Goal: Check status: Check status

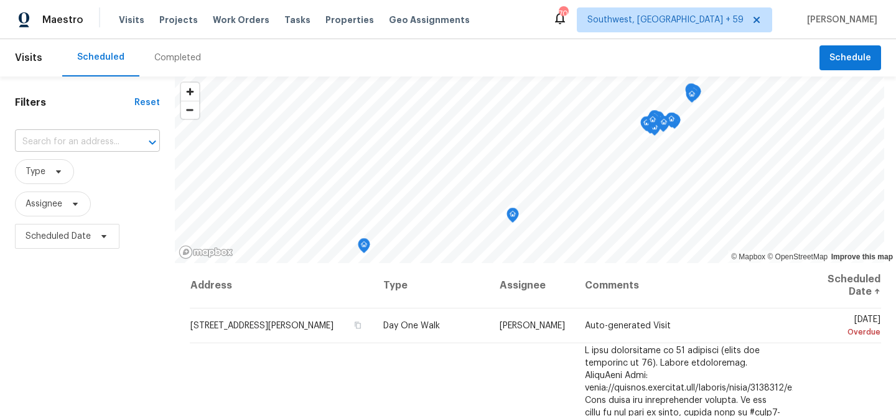
click at [98, 143] on input "text" at bounding box center [70, 142] width 110 height 19
paste input "[STREET_ADDRESS][PERSON_NAME]"
type input "[STREET_ADDRESS][PERSON_NAME]"
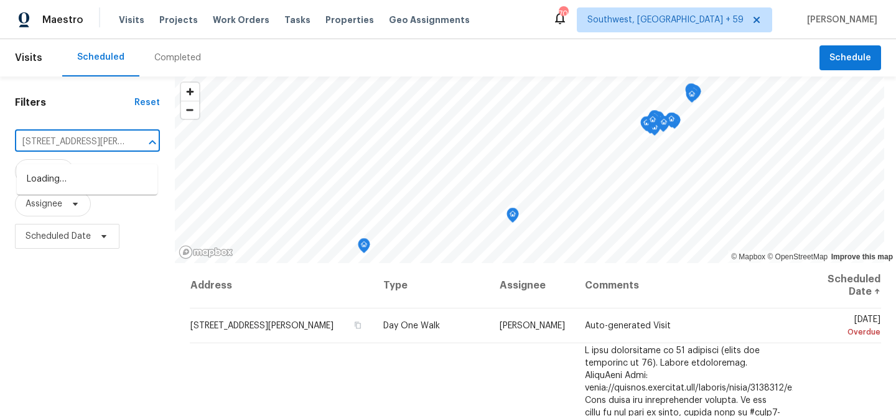
scroll to position [0, 83]
click at [78, 181] on li "[STREET_ADDRESS][PERSON_NAME]" at bounding box center [87, 186] width 141 height 34
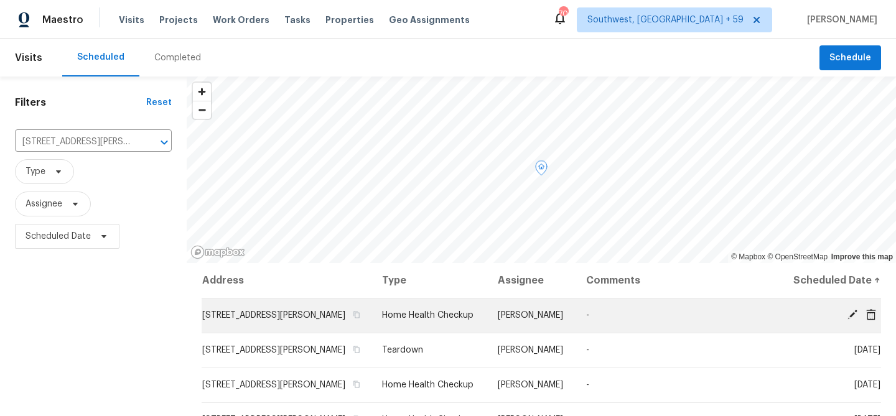
click at [311, 331] on td "[STREET_ADDRESS][PERSON_NAME]" at bounding box center [287, 315] width 171 height 35
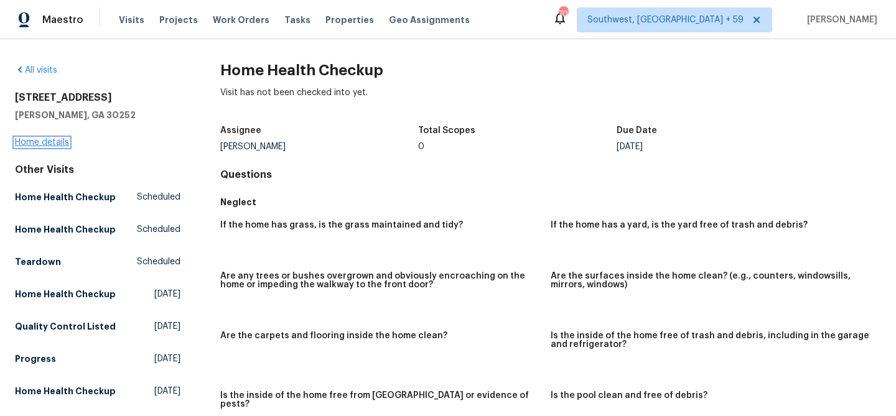
click at [46, 146] on link "Home details" at bounding box center [42, 142] width 54 height 9
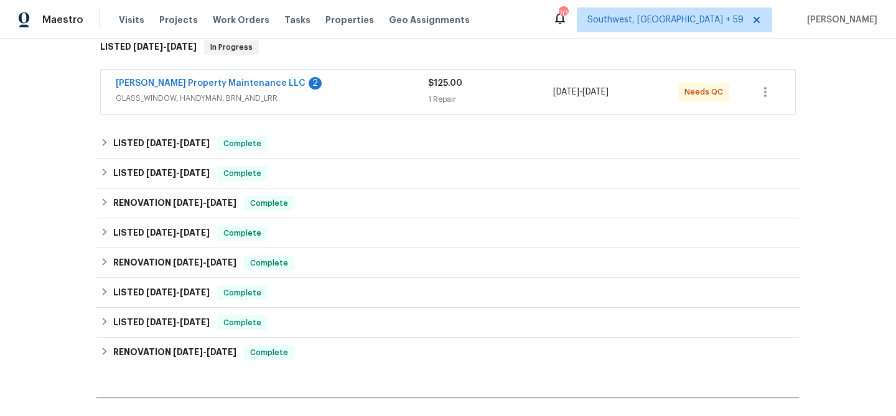
scroll to position [197, 0]
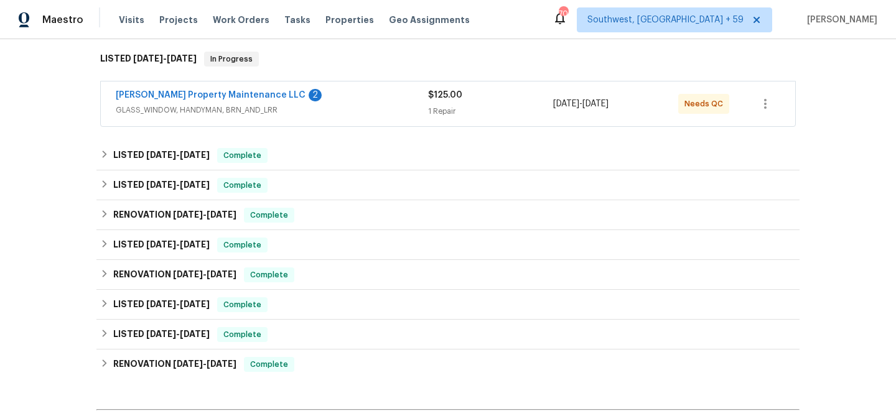
click at [223, 116] on span "GLASS_WINDOW, HANDYMAN, BRN_AND_LRR" at bounding box center [272, 110] width 312 height 12
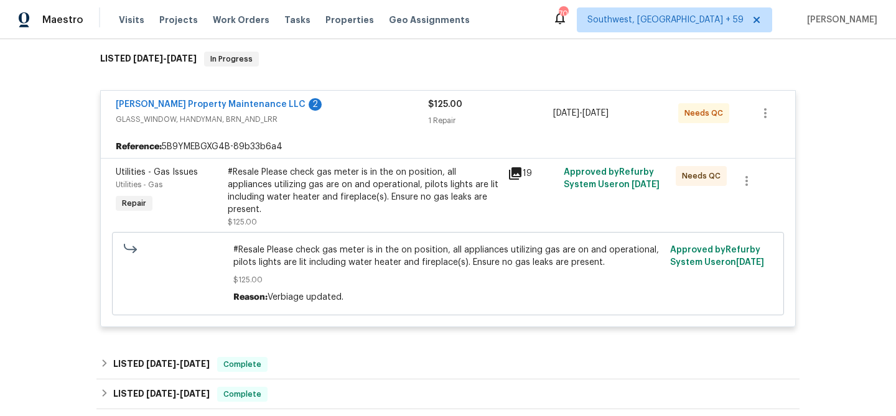
click at [514, 180] on icon at bounding box center [515, 173] width 12 height 12
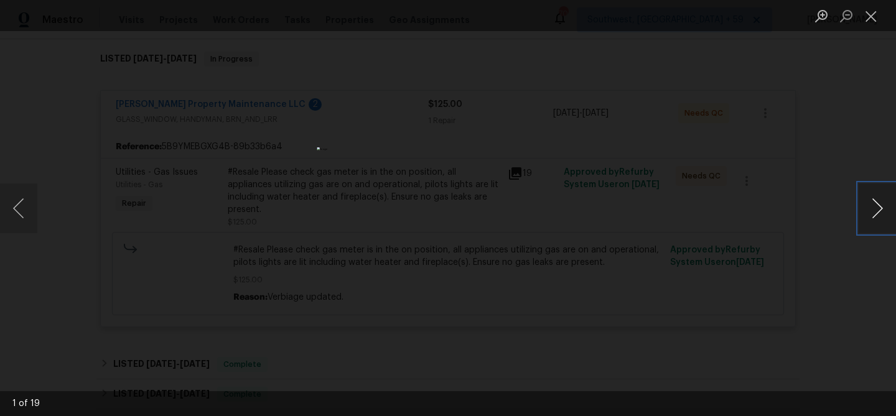
click at [878, 209] on button "Next image" at bounding box center [877, 209] width 37 height 50
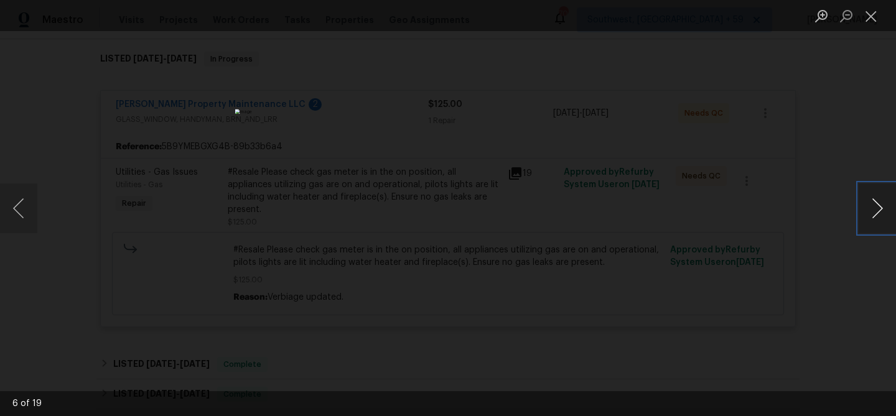
click at [878, 209] on button "Next image" at bounding box center [877, 209] width 37 height 50
click at [873, 20] on button "Close lightbox" at bounding box center [871, 16] width 25 height 22
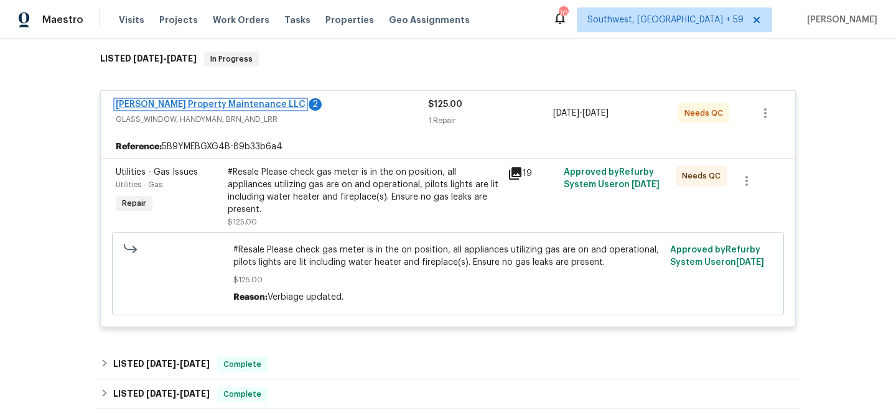
click at [176, 109] on link "[PERSON_NAME] Property Maintenance LLC" at bounding box center [211, 104] width 190 height 9
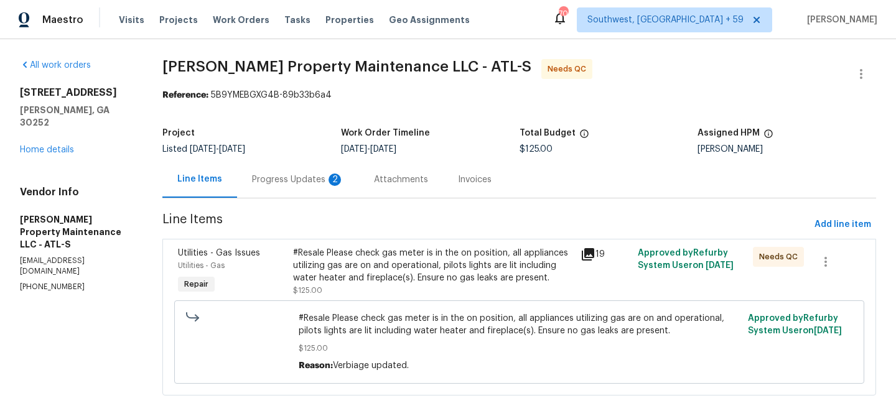
scroll to position [44, 0]
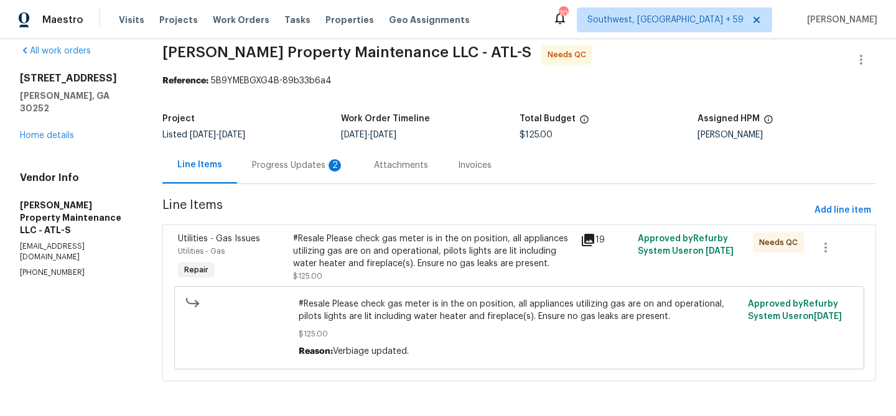
click at [304, 159] on div "Progress Updates 2" at bounding box center [298, 165] width 92 height 12
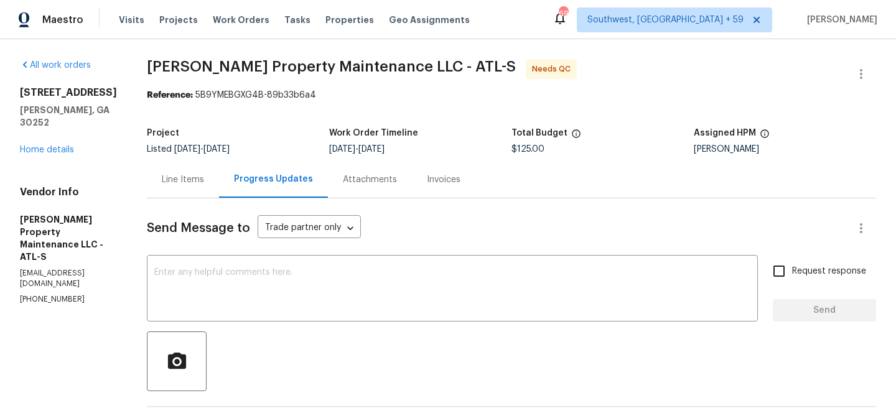
scroll to position [299, 0]
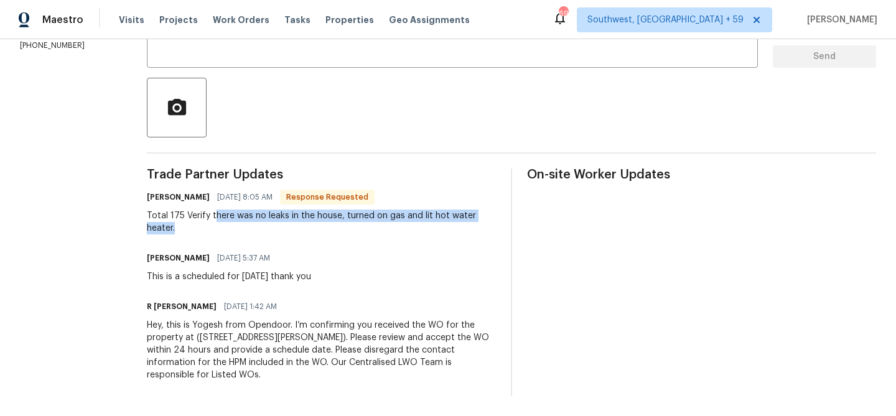
drag, startPoint x: 233, startPoint y: 205, endPoint x: 266, endPoint y: 219, distance: 35.7
click at [266, 219] on div "Total 175 Verify there was no leaks in the house, turned on gas and lit hot wat…" at bounding box center [321, 222] width 349 height 25
copy div "here was no leaks in the house, turned on gas and lit hot water heater."
